Goal: Information Seeking & Learning: Check status

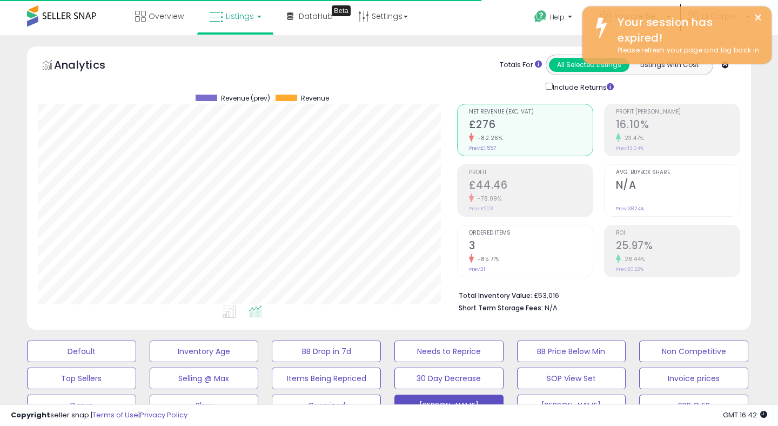
scroll to position [222, 419]
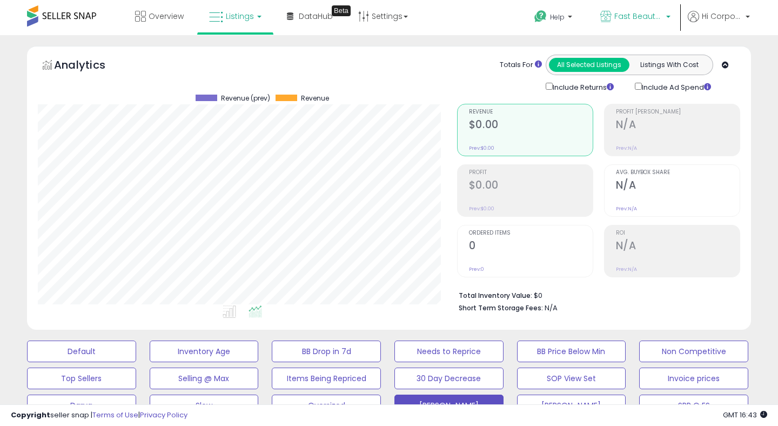
click at [617, 13] on span "Fast Beauty ([GEOGRAPHIC_DATA])" at bounding box center [639, 16] width 49 height 11
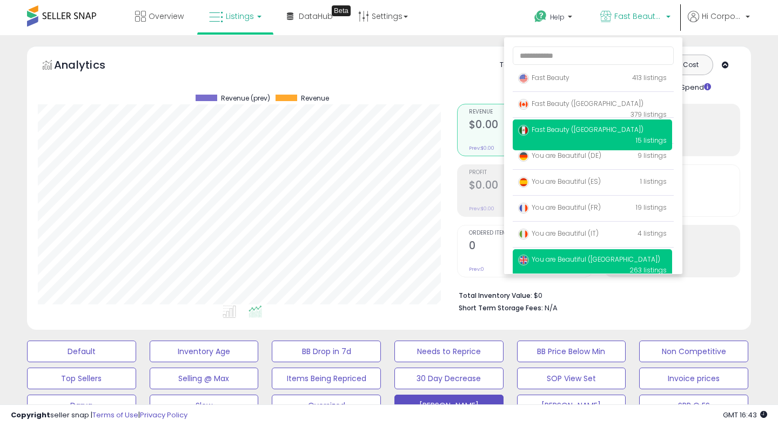
click at [546, 263] on span "You are Beautiful ([GEOGRAPHIC_DATA])" at bounding box center [589, 259] width 142 height 9
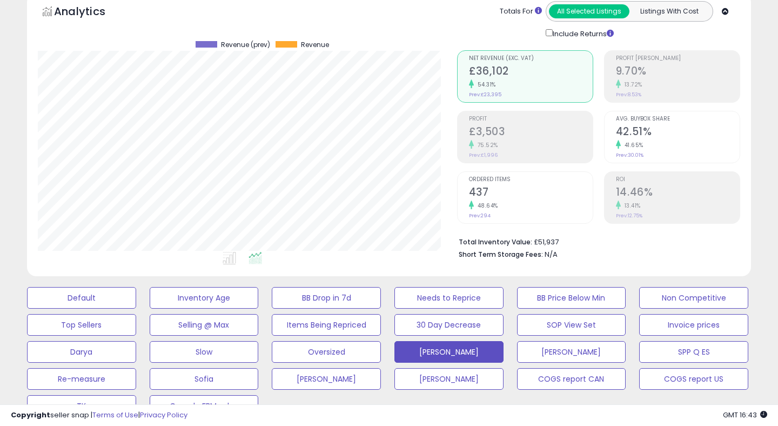
scroll to position [222, 419]
click at [506, 184] on div "Ordered Items 437 48.64% Prev: 294" at bounding box center [531, 196] width 124 height 49
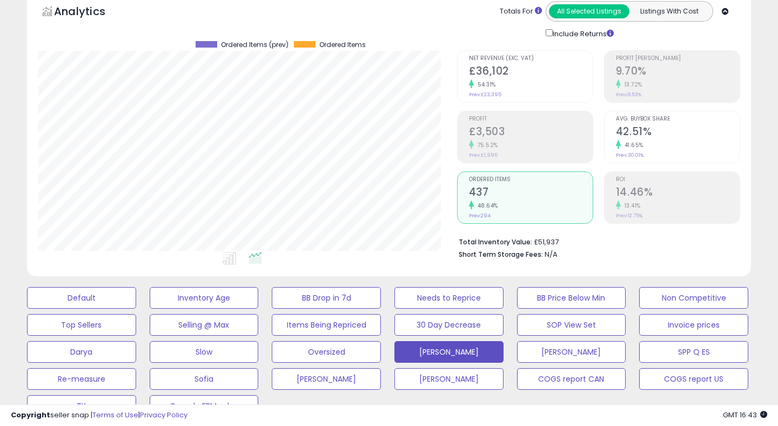
click at [508, 138] on h2 "£3,503" at bounding box center [531, 132] width 124 height 15
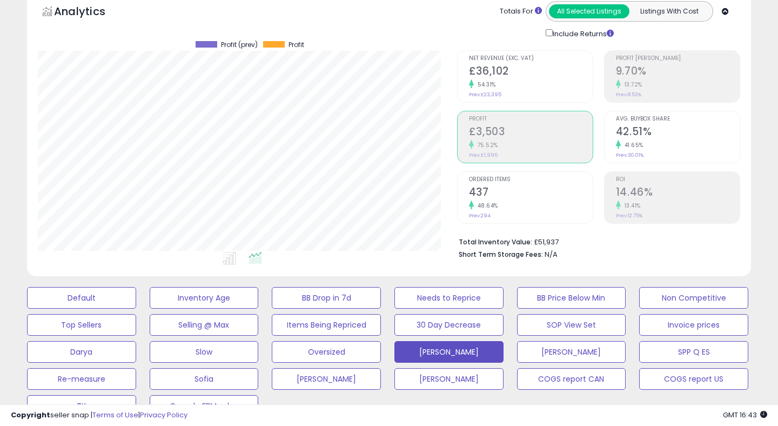
click at [685, 206] on div "13.41%" at bounding box center [678, 206] width 124 height 10
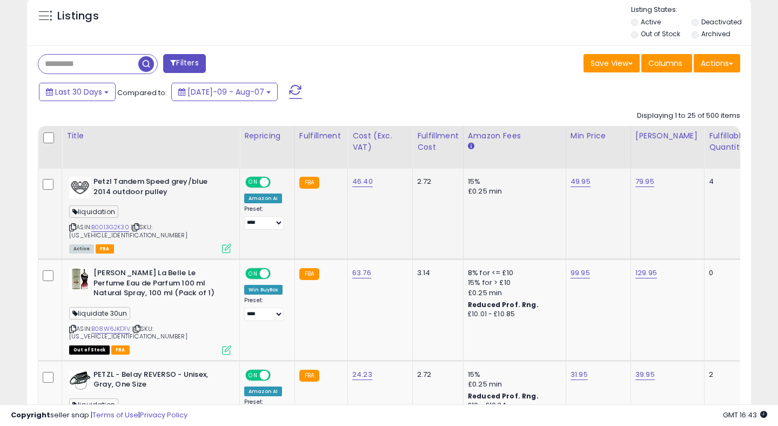
scroll to position [484, 0]
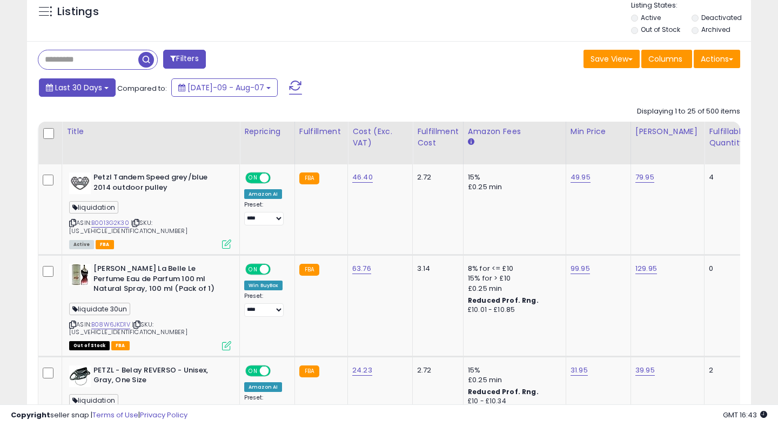
click at [92, 86] on span "Last 30 Days" at bounding box center [78, 87] width 47 height 11
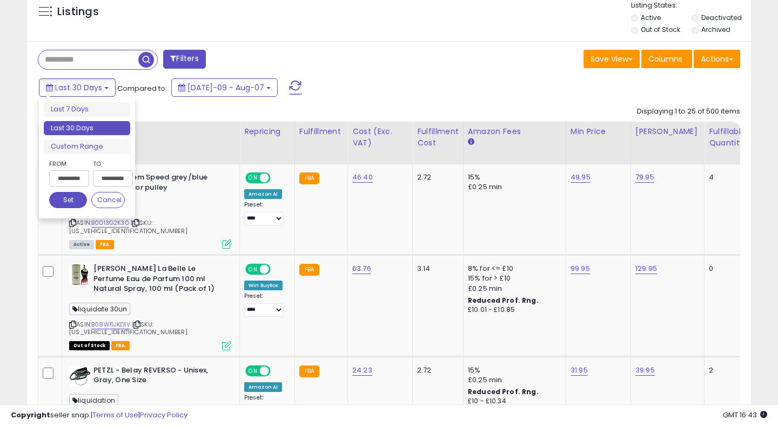
click at [76, 175] on input "**********" at bounding box center [69, 178] width 40 height 16
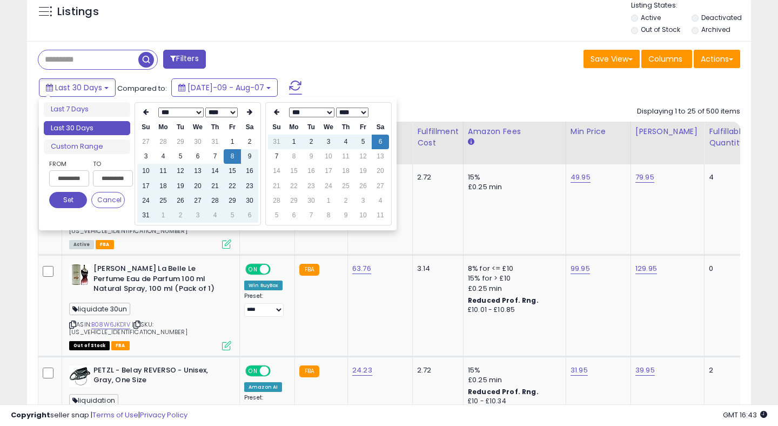
type input "**********"
click at [250, 114] on icon at bounding box center [249, 112] width 5 height 6
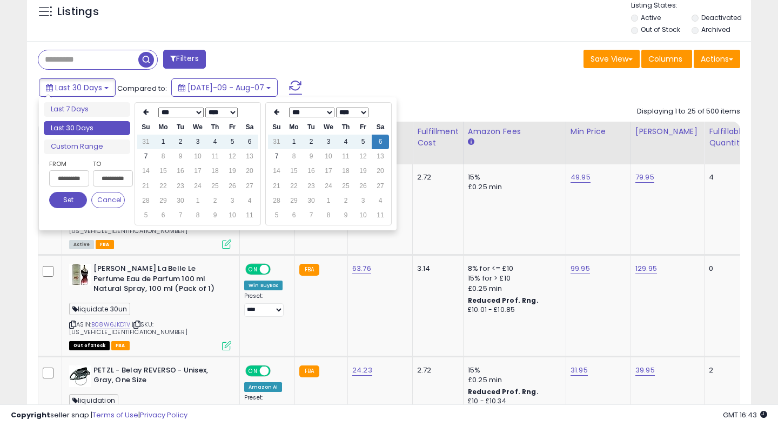
type input "**********"
click at [147, 156] on td "7" at bounding box center [145, 156] width 17 height 15
type input "**********"
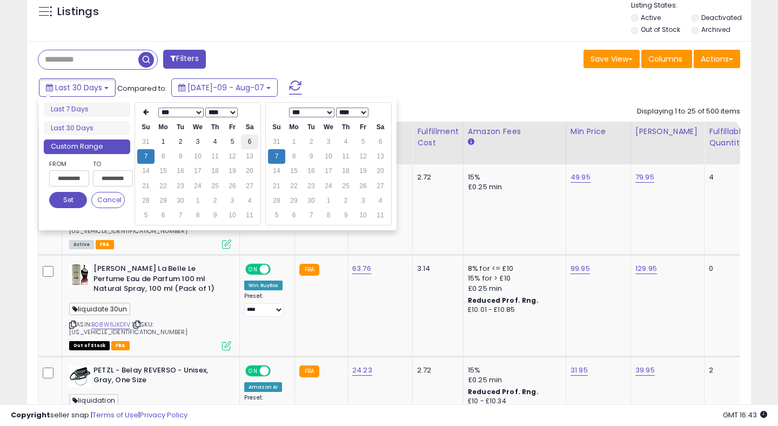
click at [252, 139] on td "6" at bounding box center [249, 142] width 17 height 15
type input "**********"
click at [72, 199] on button "Set" at bounding box center [68, 200] width 38 height 16
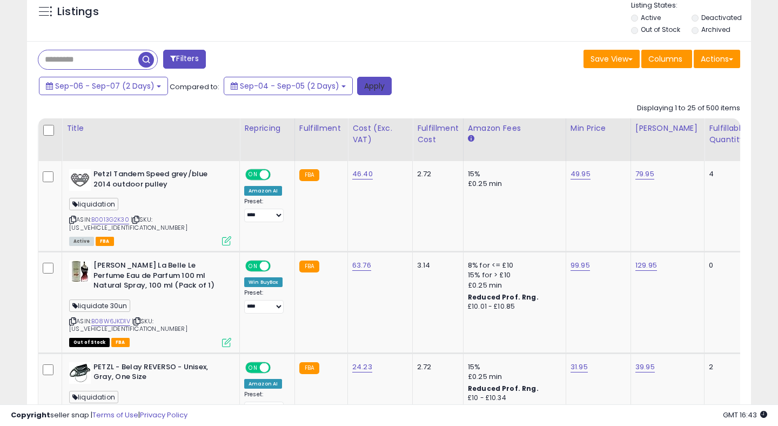
click at [371, 83] on button "Apply" at bounding box center [374, 86] width 35 height 18
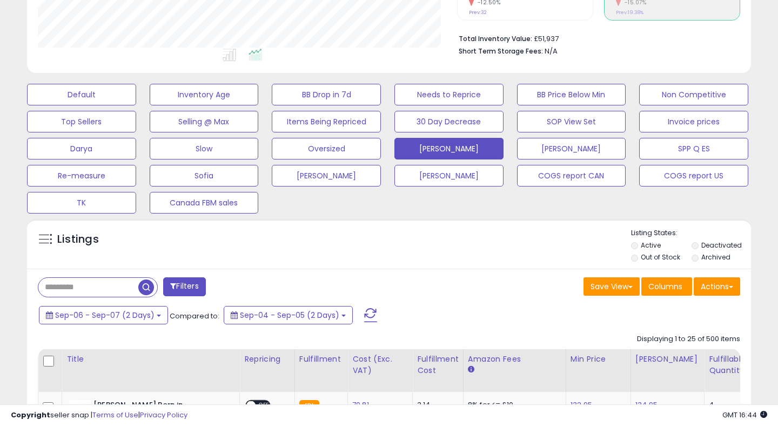
scroll to position [0, 0]
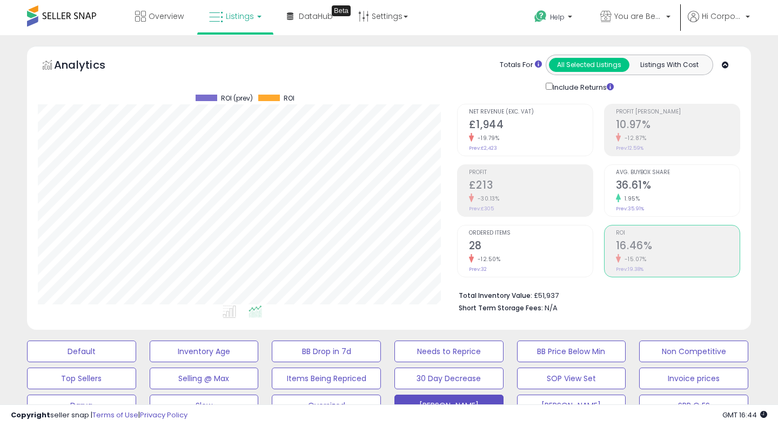
click at [481, 255] on small "-12.50%" at bounding box center [487, 259] width 27 height 8
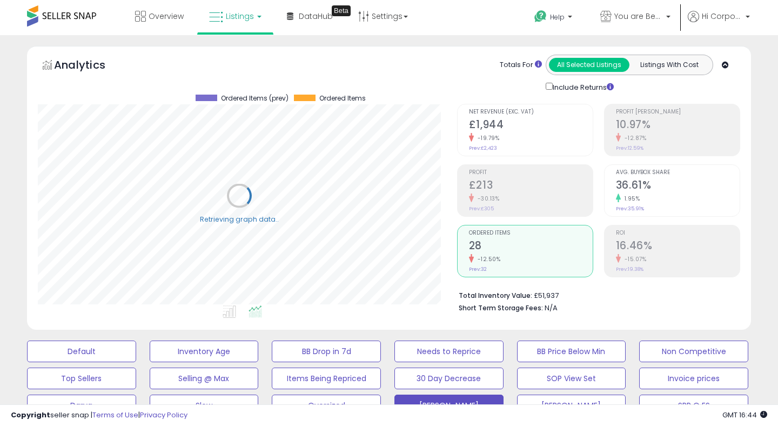
scroll to position [222, 419]
click at [509, 135] on div "-19.79%" at bounding box center [531, 138] width 124 height 10
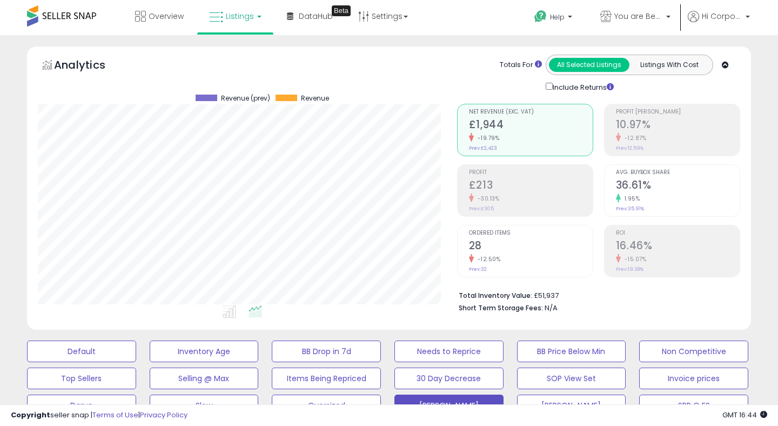
click at [658, 241] on h2 "16.46%" at bounding box center [678, 246] width 124 height 15
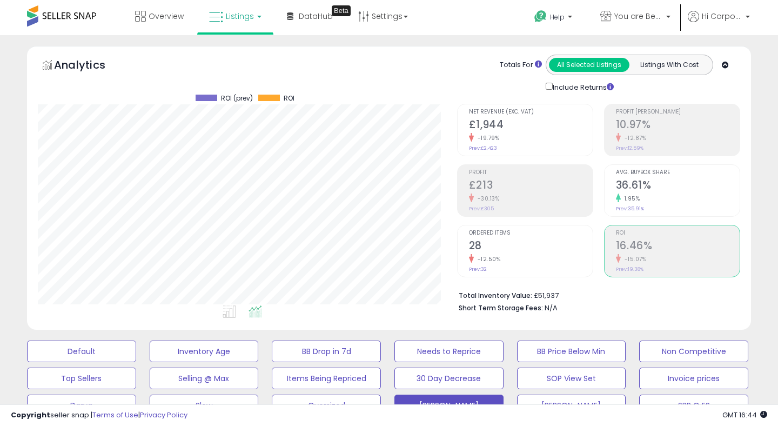
click at [490, 119] on h2 "£1,944" at bounding box center [531, 125] width 124 height 15
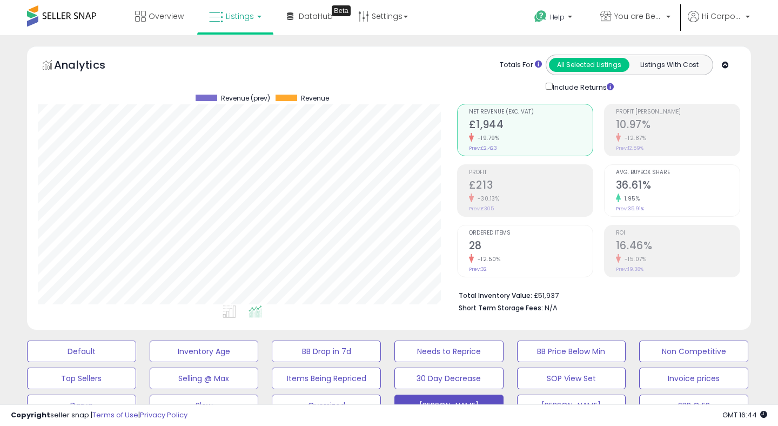
click at [479, 195] on small "-30.13%" at bounding box center [487, 199] width 26 height 8
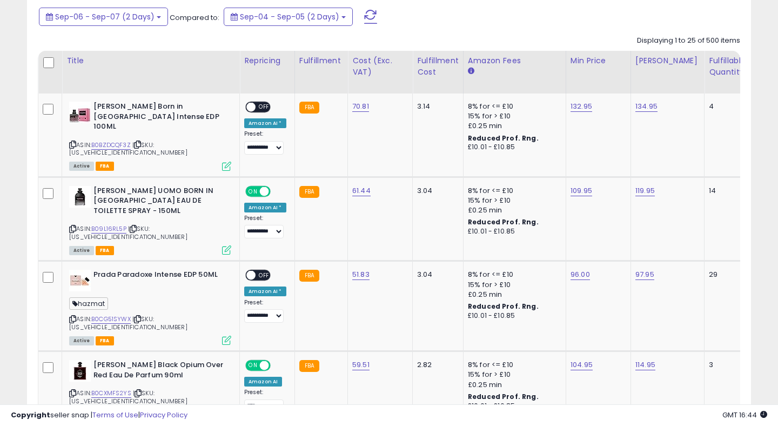
scroll to position [0, 0]
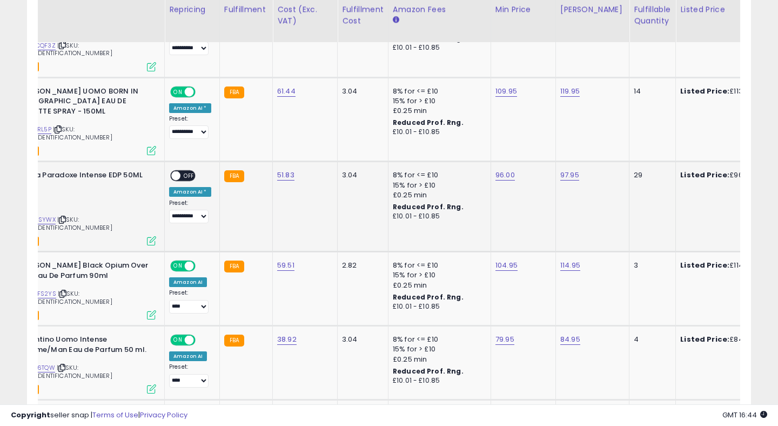
click at [242, 166] on td "FBA" at bounding box center [245, 207] width 53 height 90
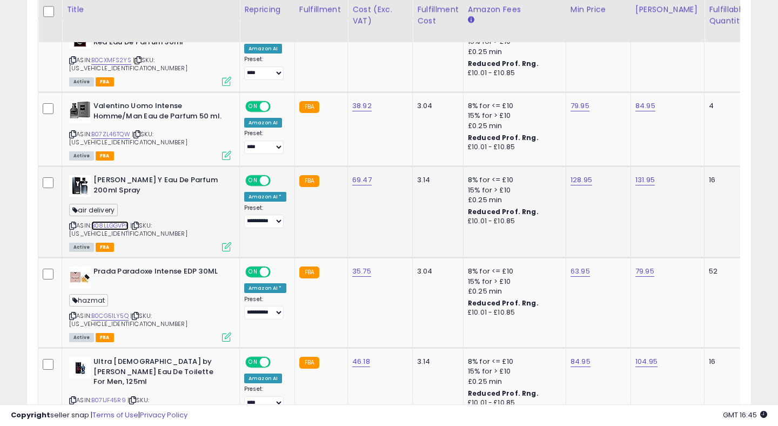
click at [108, 221] on link "B08LLGGVPK" at bounding box center [109, 225] width 37 height 9
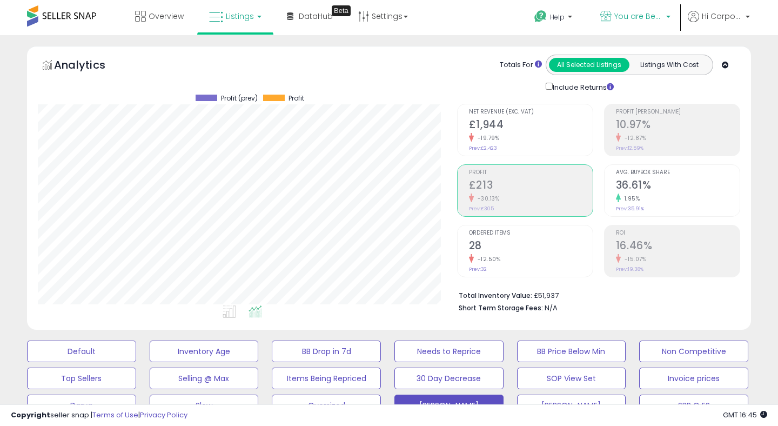
click at [624, 15] on span "You are Beautiful ([GEOGRAPHIC_DATA])" at bounding box center [639, 16] width 49 height 11
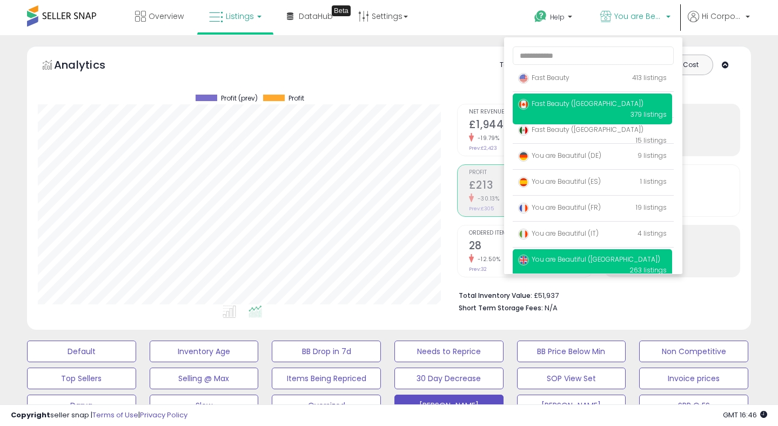
click at [542, 105] on span "Fast Beauty ([GEOGRAPHIC_DATA])" at bounding box center [580, 103] width 125 height 9
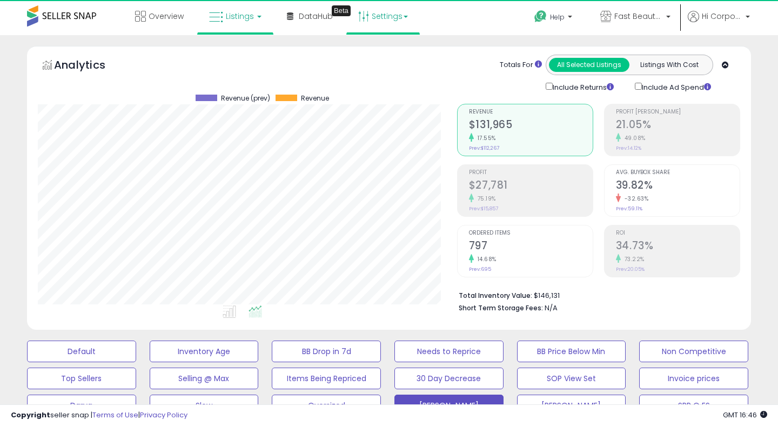
scroll to position [222, 419]
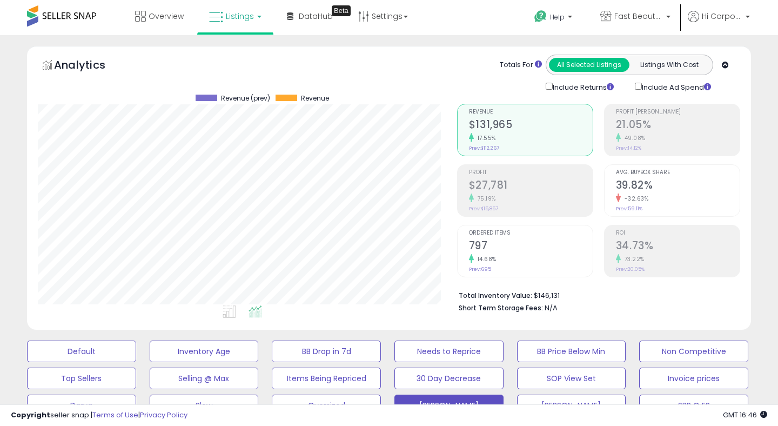
click at [545, 189] on h2 "$27,781" at bounding box center [531, 186] width 124 height 15
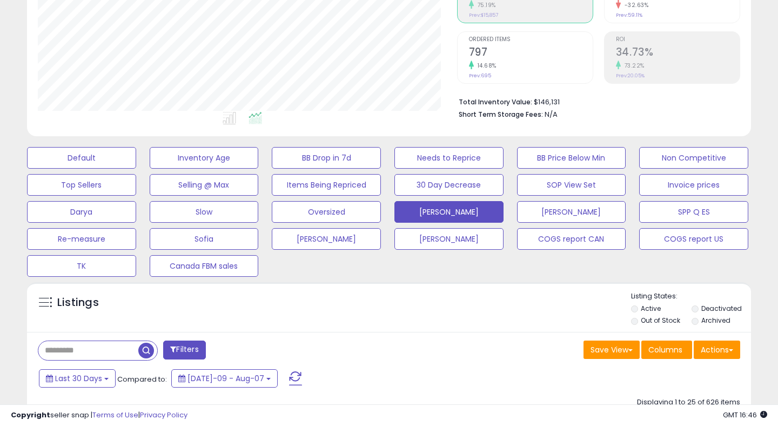
scroll to position [198, 0]
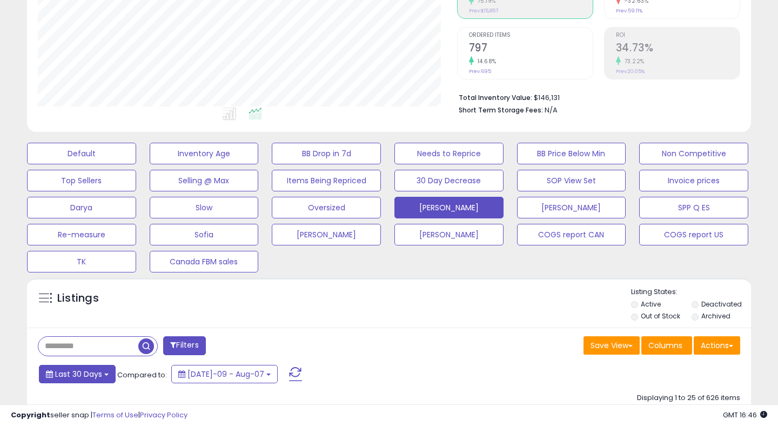
click at [89, 370] on span "Last 30 Days" at bounding box center [78, 374] width 47 height 11
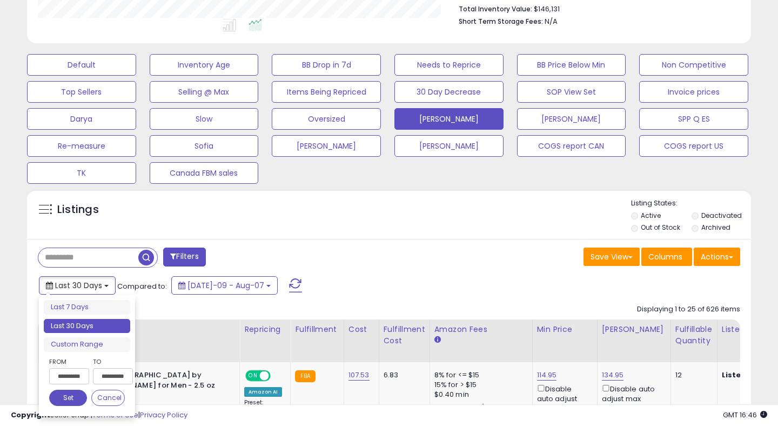
scroll to position [295, 0]
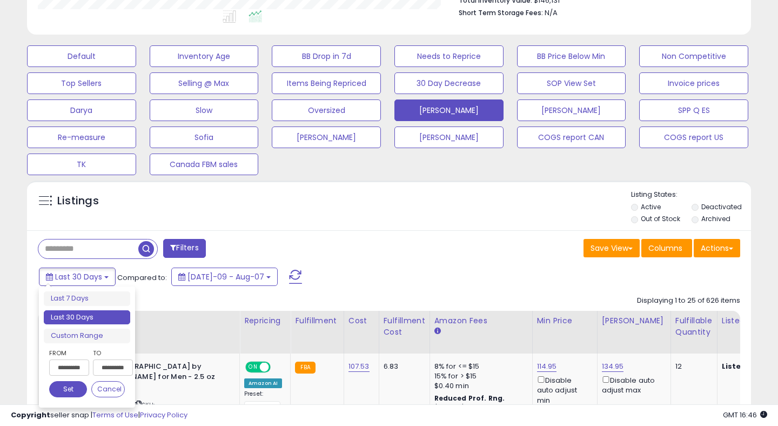
click at [76, 360] on input "**********" at bounding box center [69, 367] width 40 height 16
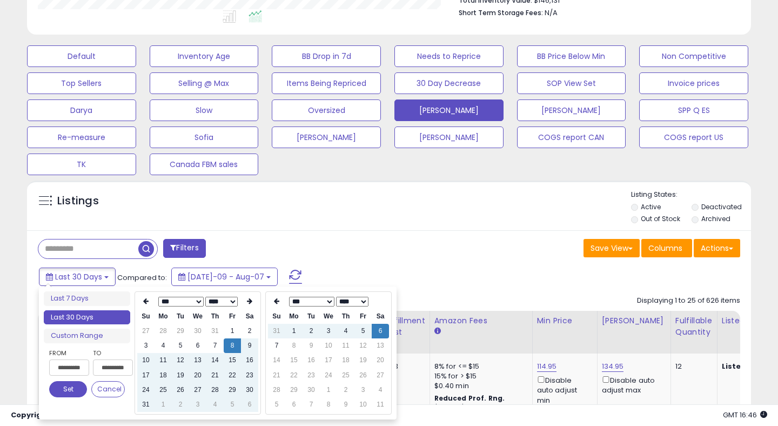
type input "**********"
click at [245, 300] on th at bounding box center [249, 301] width 17 height 15
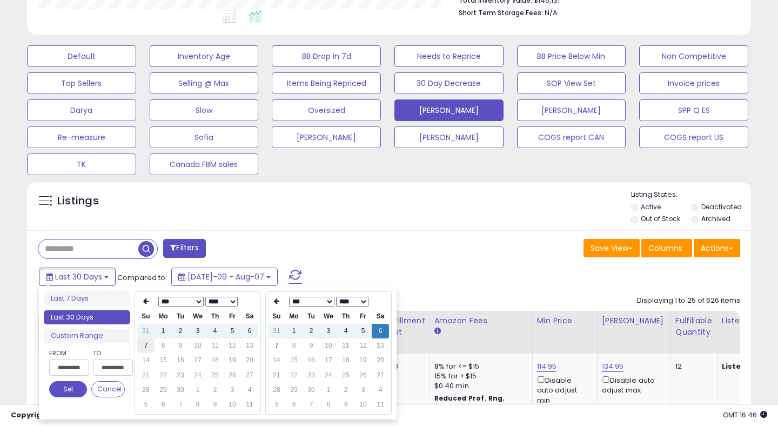
type input "**********"
click at [148, 348] on td "7" at bounding box center [145, 345] width 17 height 15
type input "**********"
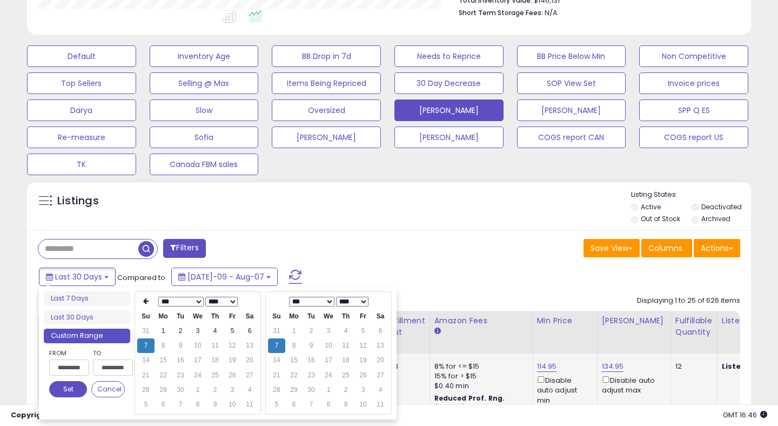
drag, startPoint x: 70, startPoint y: 387, endPoint x: 60, endPoint y: 387, distance: 9.7
click at [70, 387] on button "Set" at bounding box center [68, 389] width 38 height 16
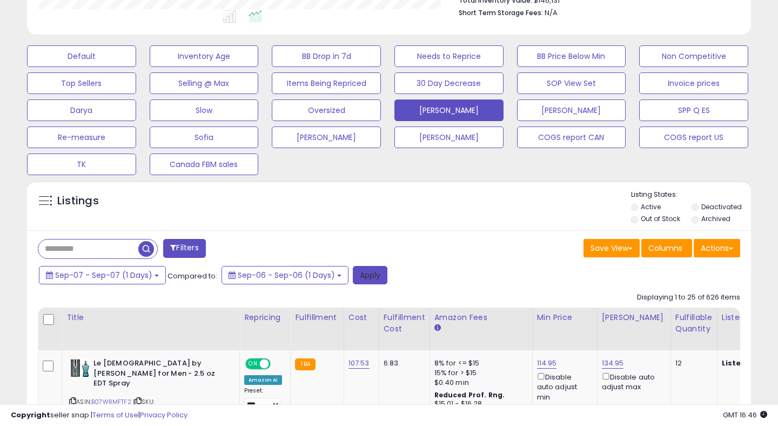
click at [365, 278] on button "Apply" at bounding box center [370, 275] width 35 height 18
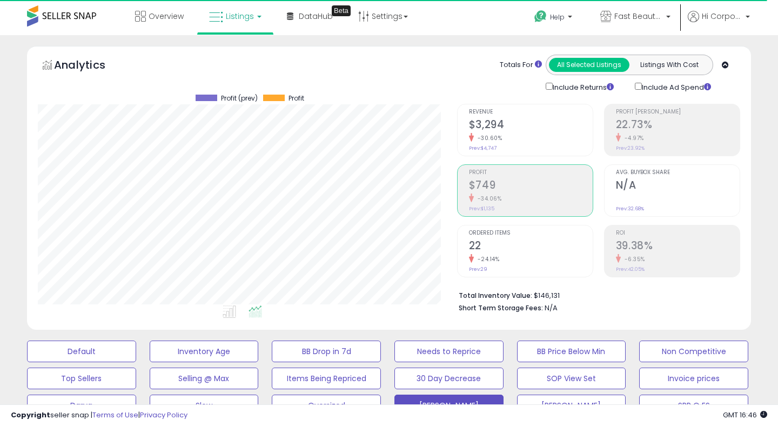
scroll to position [222, 419]
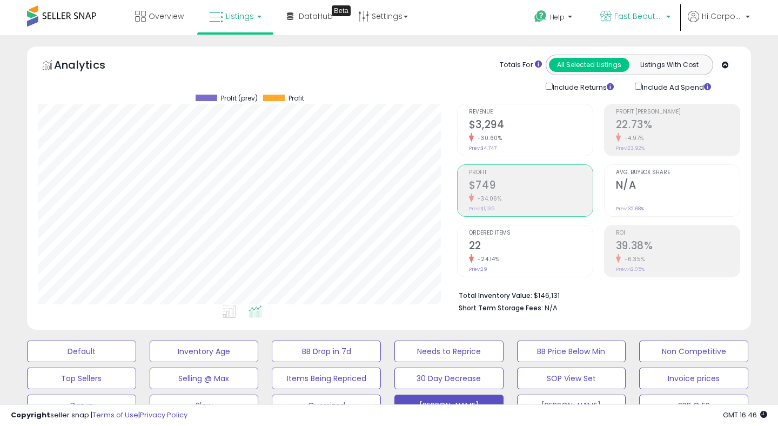
click at [633, 13] on span "Fast Beauty ([GEOGRAPHIC_DATA])" at bounding box center [639, 16] width 49 height 11
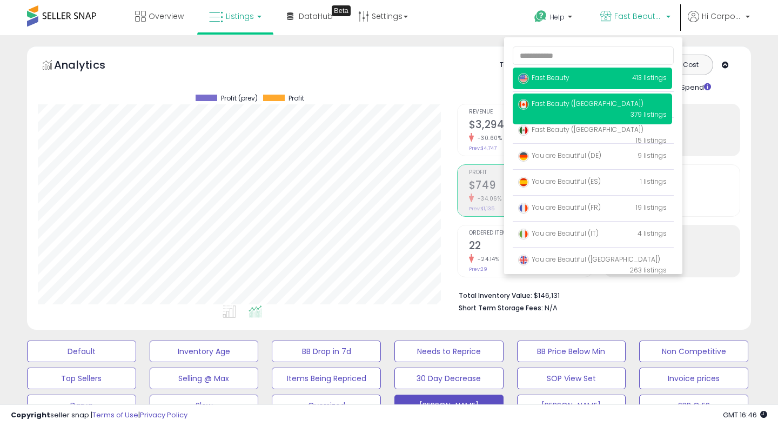
click at [552, 76] on span "Fast Beauty" at bounding box center [543, 77] width 51 height 9
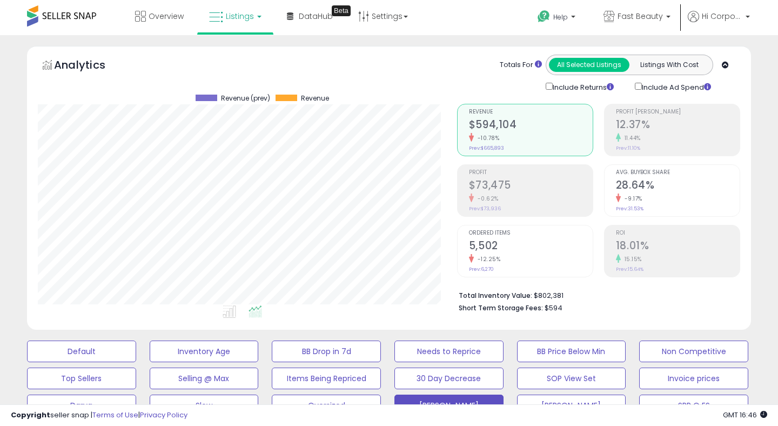
scroll to position [222, 419]
click at [635, 247] on h2 "18.01%" at bounding box center [678, 246] width 124 height 15
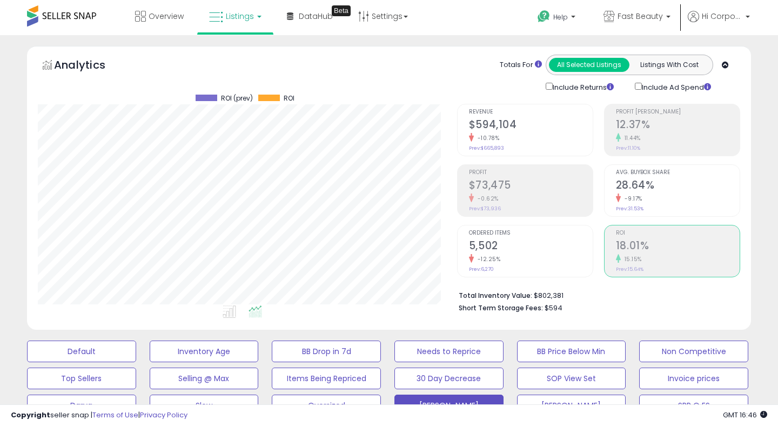
click at [508, 185] on h2 "$73,475" at bounding box center [531, 186] width 124 height 15
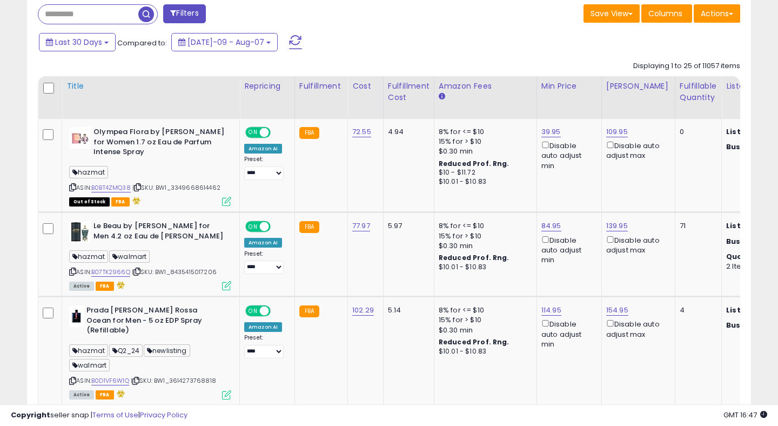
scroll to position [519, 0]
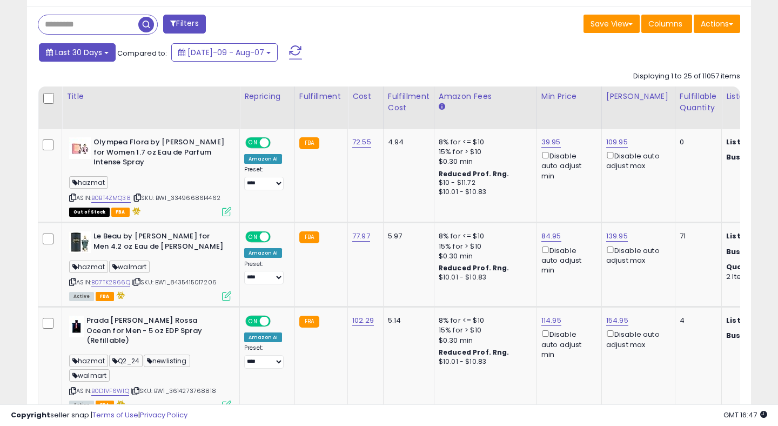
click at [88, 47] on span "Last 30 Days" at bounding box center [78, 52] width 47 height 11
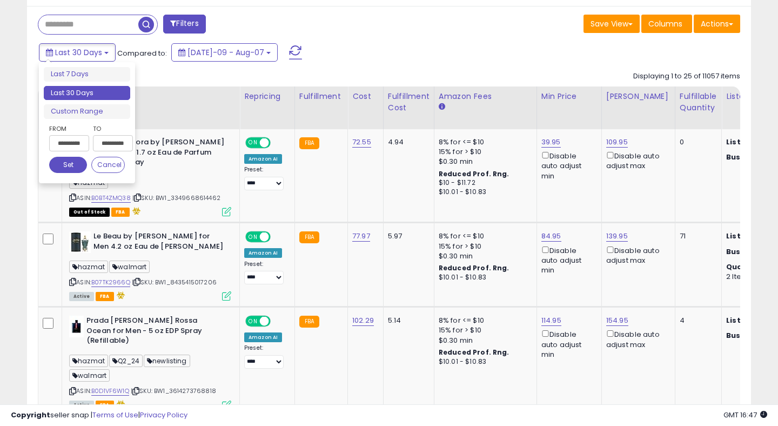
click at [77, 148] on input "**********" at bounding box center [69, 143] width 40 height 16
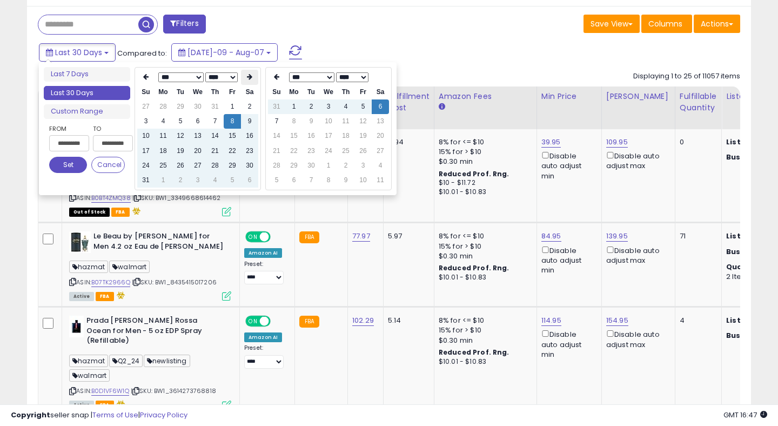
click at [249, 78] on icon at bounding box center [249, 77] width 5 height 6
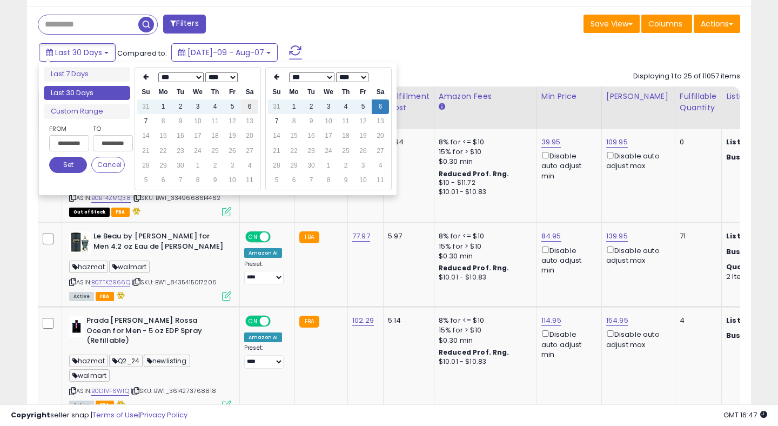
click at [249, 108] on td "6" at bounding box center [249, 106] width 17 height 15
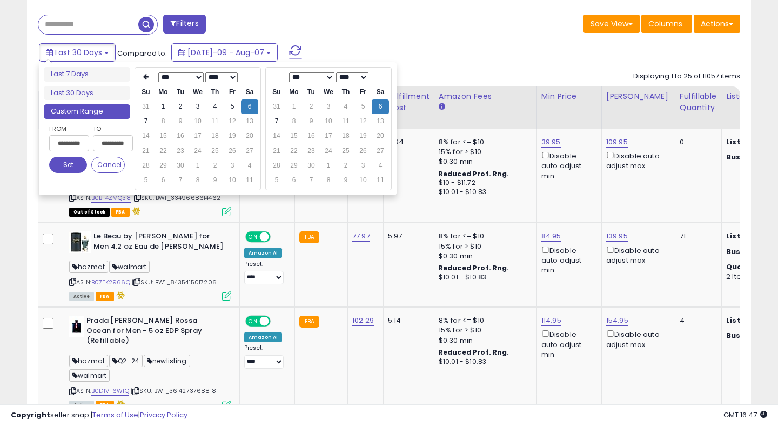
type input "**********"
click at [61, 170] on button "Set" at bounding box center [68, 165] width 38 height 16
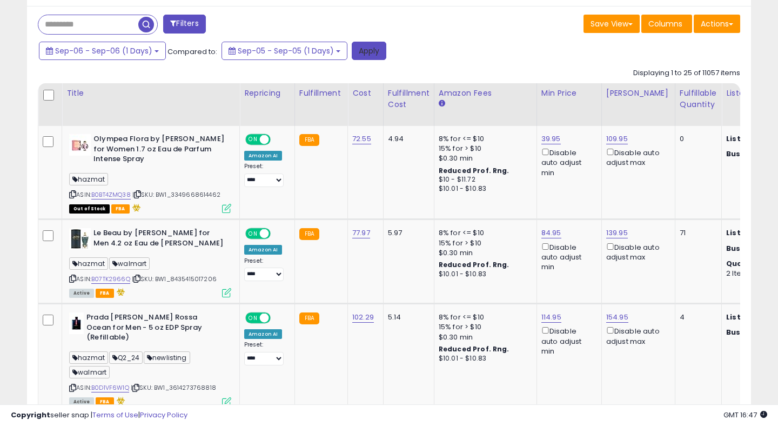
click at [373, 49] on button "Apply" at bounding box center [369, 51] width 35 height 18
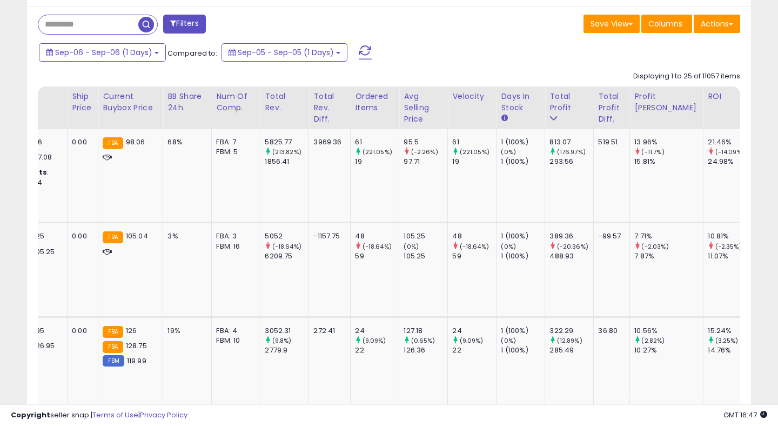
scroll to position [0, 0]
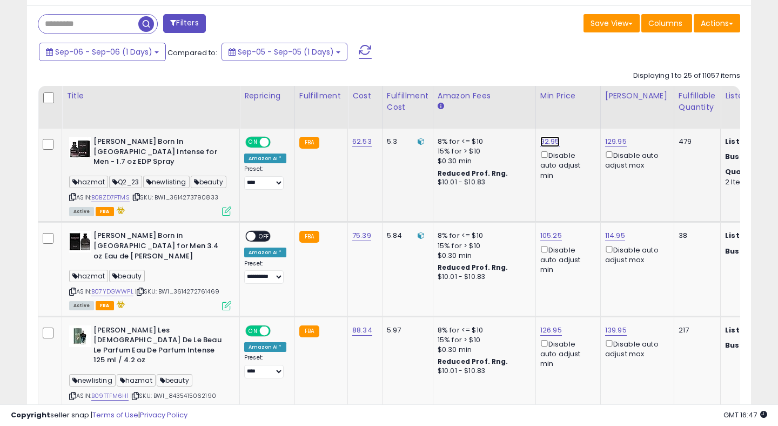
click at [544, 143] on link "92.95" at bounding box center [549, 141] width 19 height 11
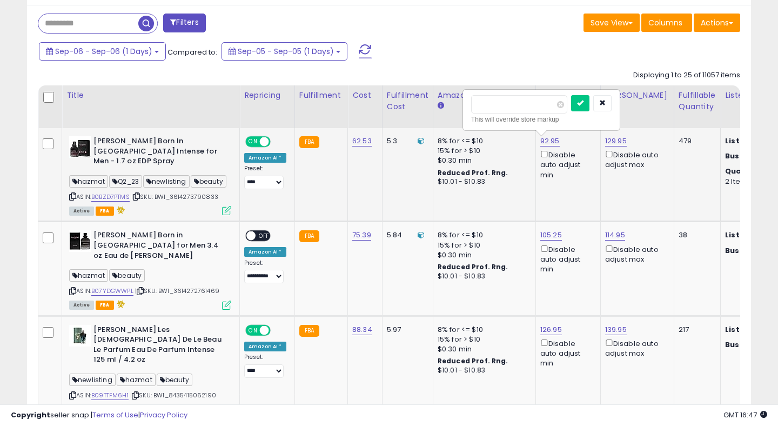
drag, startPoint x: 175, startPoint y: 186, endPoint x: 221, endPoint y: 189, distance: 46.0
click at [221, 189] on div "ASIN: B0BZD7PTMS | SKU: BW1_3614273790833 Active FBA" at bounding box center [150, 175] width 162 height 78
copy span "3614273790833"
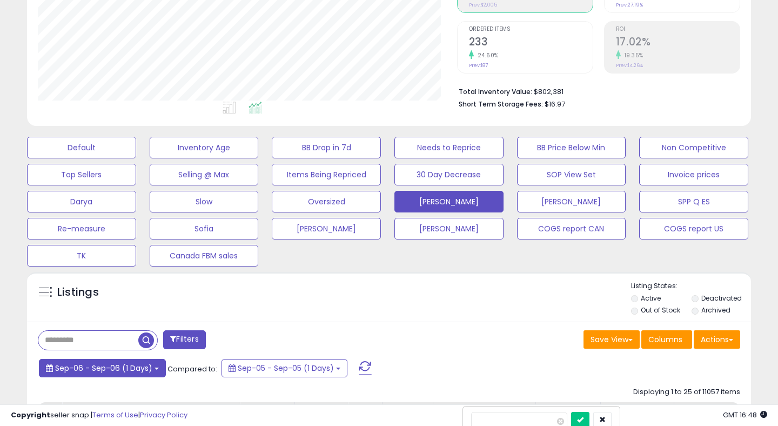
click at [145, 363] on span "Sep-06 - Sep-06 (1 Days)" at bounding box center [103, 368] width 97 height 11
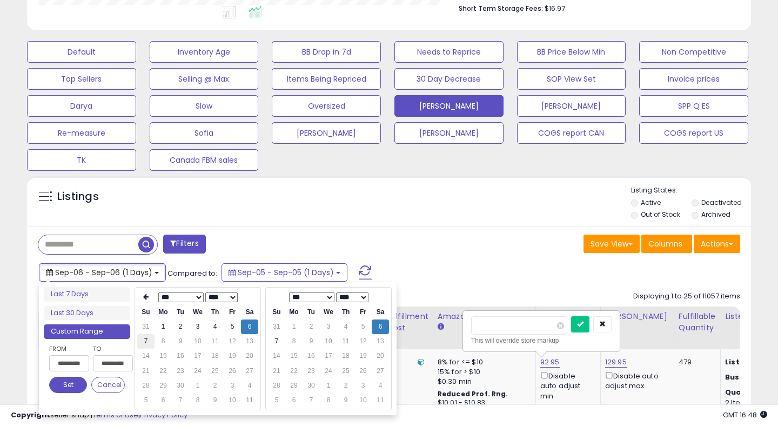
type input "**********"
click at [145, 344] on td "7" at bounding box center [145, 341] width 17 height 15
type input "**********"
click at [66, 379] on button "Set" at bounding box center [68, 385] width 38 height 16
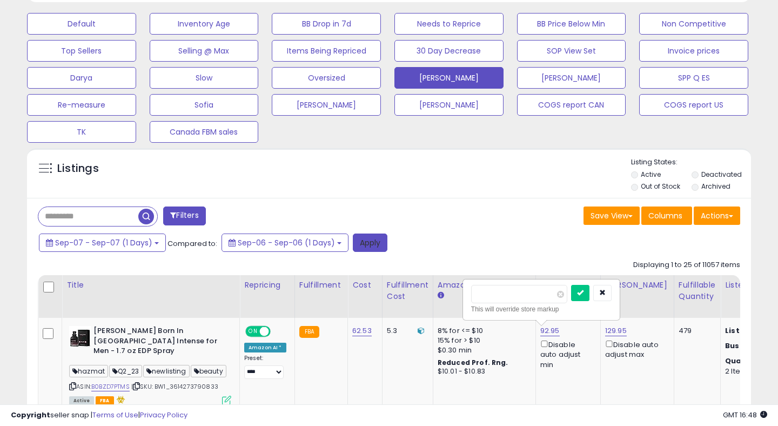
click at [367, 241] on button "Apply" at bounding box center [370, 242] width 35 height 18
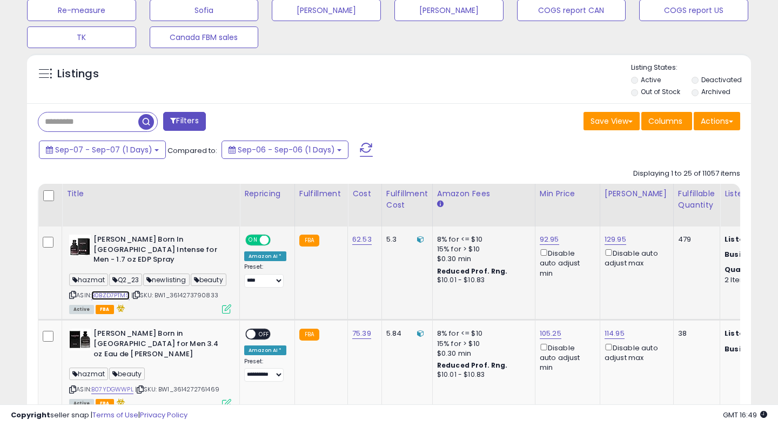
click at [120, 291] on link "B0BZD7PTMS" at bounding box center [110, 295] width 38 height 9
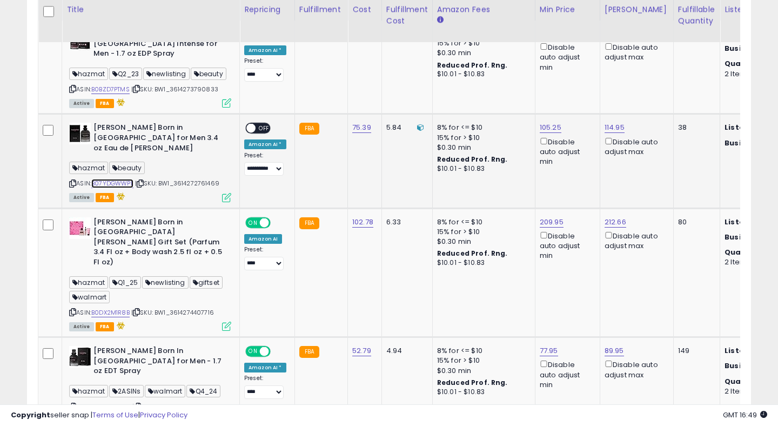
click at [124, 179] on link "B07YDGWWPL" at bounding box center [112, 183] width 42 height 9
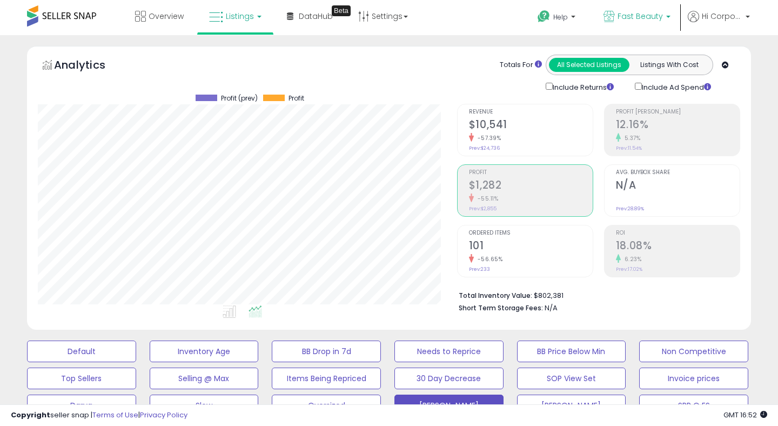
click at [624, 16] on span "Fast Beauty" at bounding box center [640, 16] width 45 height 11
